Goal: Find specific page/section: Find specific page/section

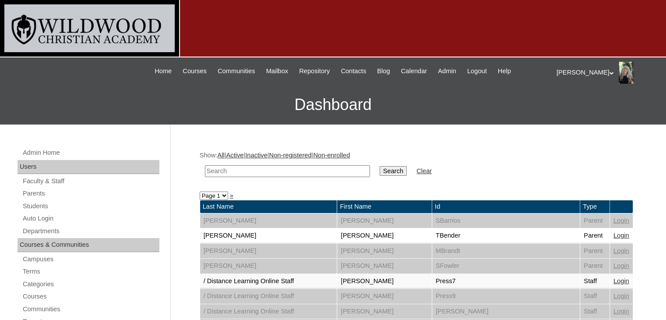
click at [242, 165] on input "text" at bounding box center [287, 171] width 165 height 12
type input "[PERSON_NAME]"
click at [379, 172] on input "Search" at bounding box center [392, 171] width 27 height 10
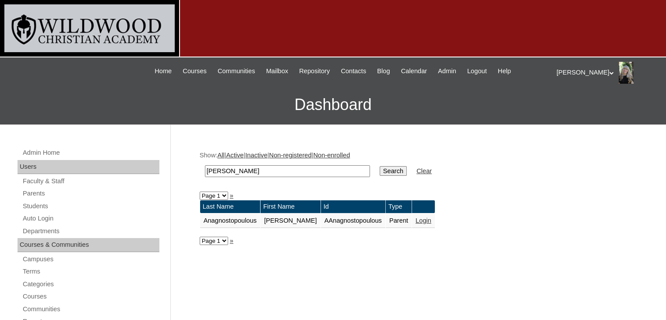
drag, startPoint x: 244, startPoint y: 169, endPoint x: 176, endPoint y: 168, distance: 67.4
type input "a"
type input "s"
type input "anathasia"
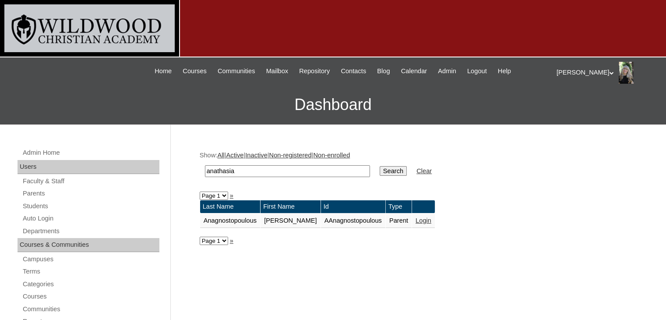
click at [379, 166] on input "Search" at bounding box center [392, 171] width 27 height 10
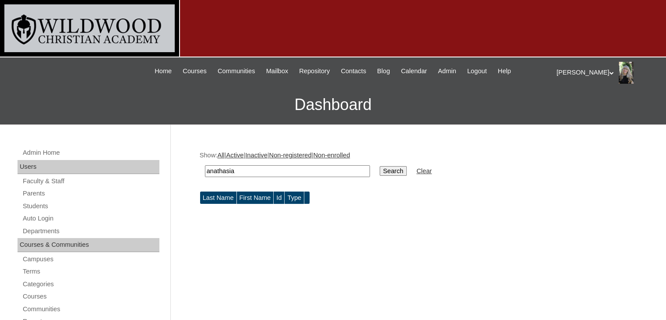
drag, startPoint x: 245, startPoint y: 173, endPoint x: 202, endPoint y: 173, distance: 42.5
click at [202, 173] on td "anathasia" at bounding box center [287, 171] width 174 height 21
type input "anagnostopoulos"
click at [379, 172] on input "Search" at bounding box center [392, 171] width 27 height 10
click at [289, 171] on input "anagnostopoulos" at bounding box center [287, 171] width 165 height 12
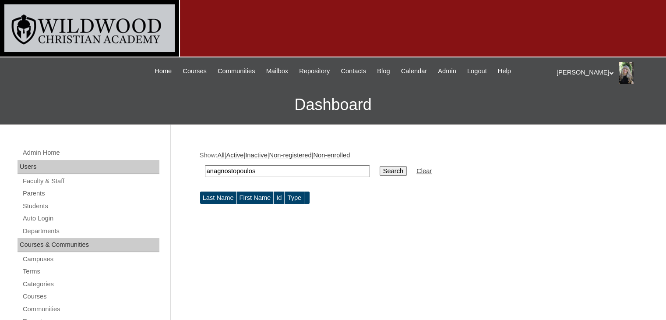
click at [279, 169] on input "anagnostopoulos" at bounding box center [287, 171] width 165 height 12
drag, startPoint x: 279, startPoint y: 169, endPoint x: 204, endPoint y: 174, distance: 75.5
click at [205, 174] on input "anagnostopoulos" at bounding box center [287, 171] width 165 height 12
type input "anagnostopoulos"
click at [379, 169] on input "Search" at bounding box center [392, 171] width 27 height 10
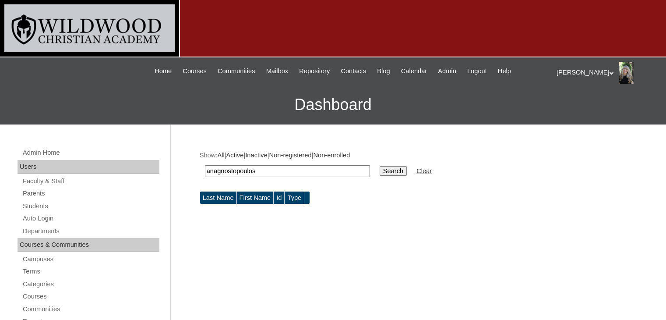
click at [284, 167] on input "anagnostopoulos" at bounding box center [287, 171] width 165 height 12
drag, startPoint x: 277, startPoint y: 170, endPoint x: 204, endPoint y: 172, distance: 73.1
click at [204, 172] on td "anagnostopoulos" at bounding box center [287, 171] width 174 height 21
type input "[PERSON_NAME]"
click at [379, 166] on input "Search" at bounding box center [392, 171] width 27 height 10
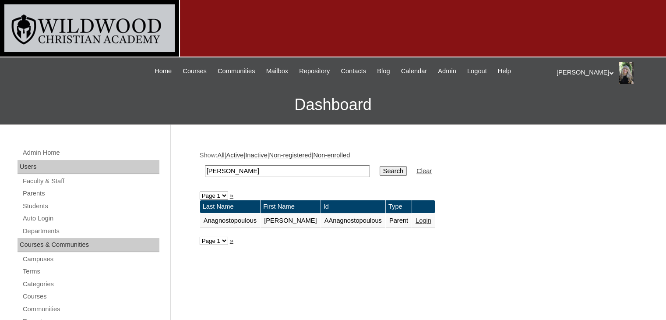
click at [416, 219] on link "Login" at bounding box center [423, 220] width 16 height 7
